Goal: Find specific page/section: Find specific page/section

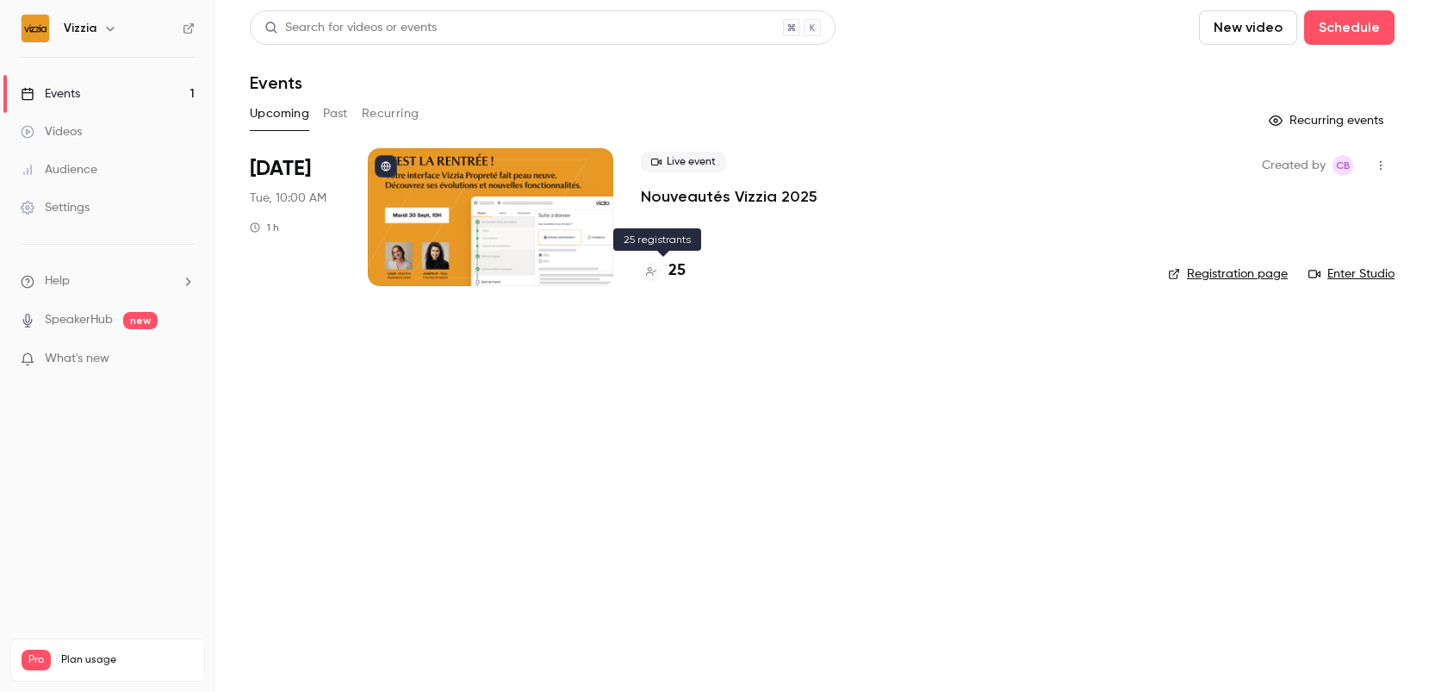
click at [675, 273] on h4 "25" at bounding box center [677, 270] width 17 height 23
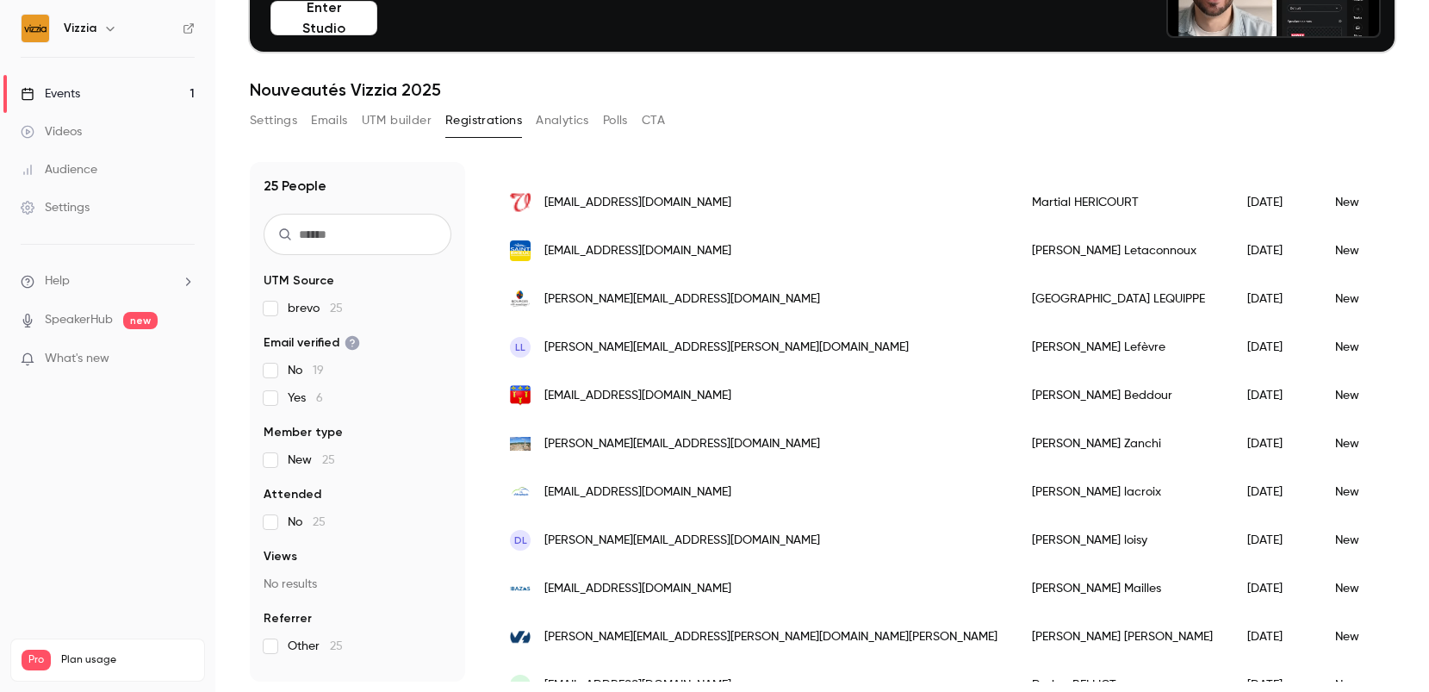
scroll to position [74, 0]
